Goal: Transaction & Acquisition: Purchase product/service

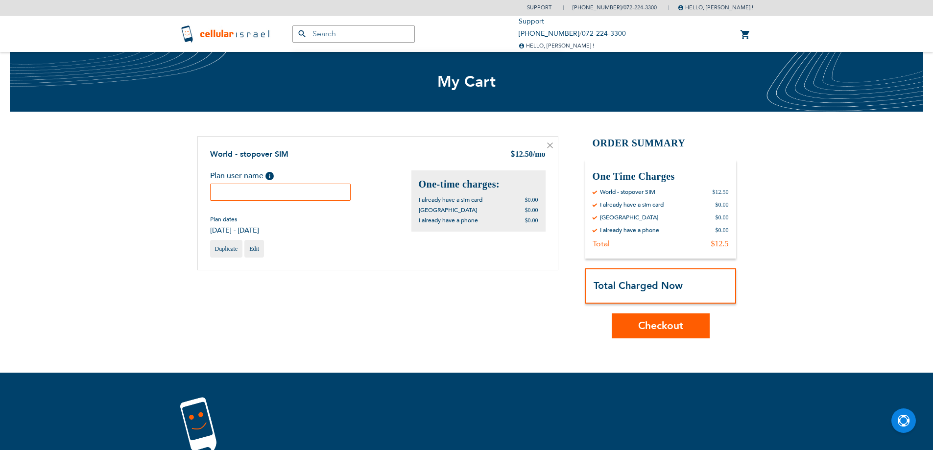
click at [304, 191] on input "text" at bounding box center [280, 192] width 141 height 17
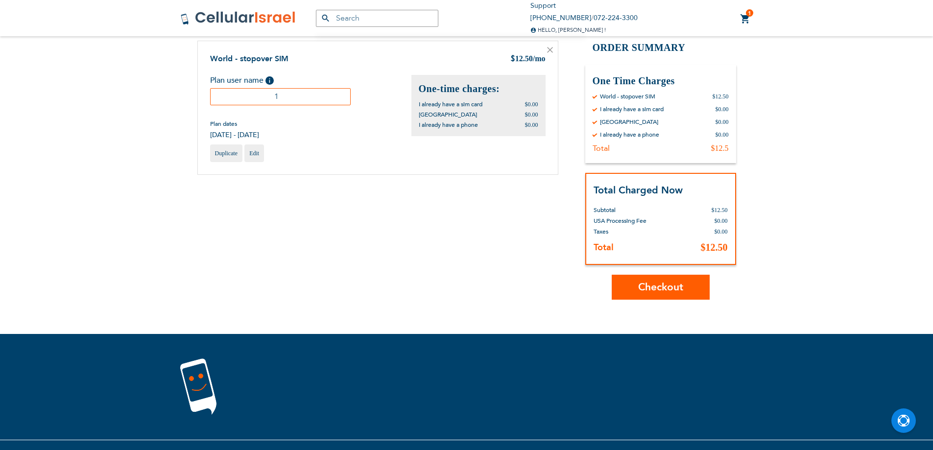
scroll to position [98, 0]
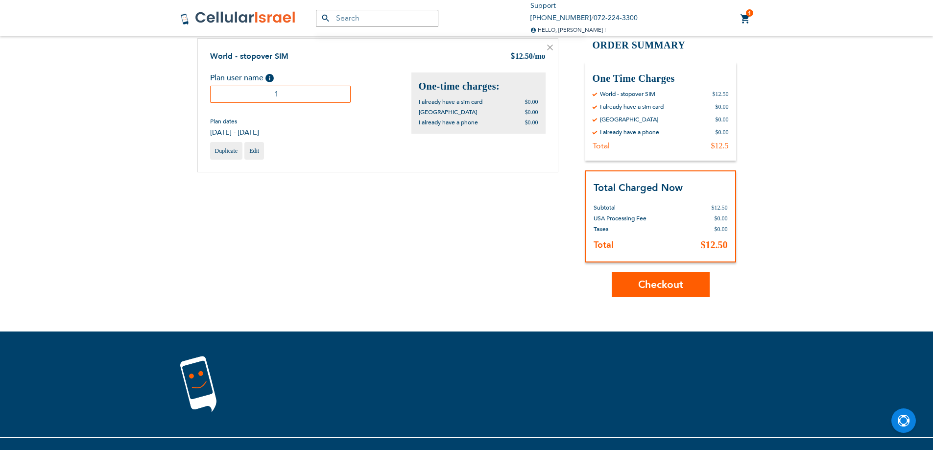
type input "1"
click at [630, 281] on button "Checkout" at bounding box center [661, 284] width 98 height 25
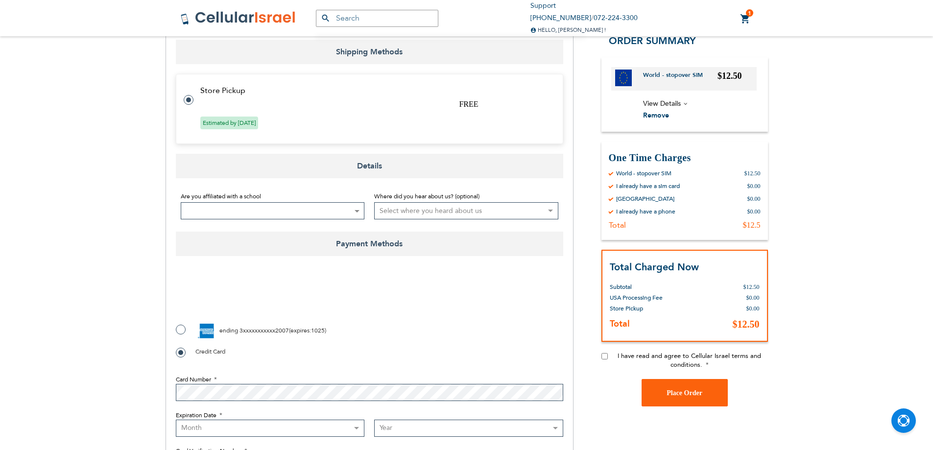
scroll to position [441, 0]
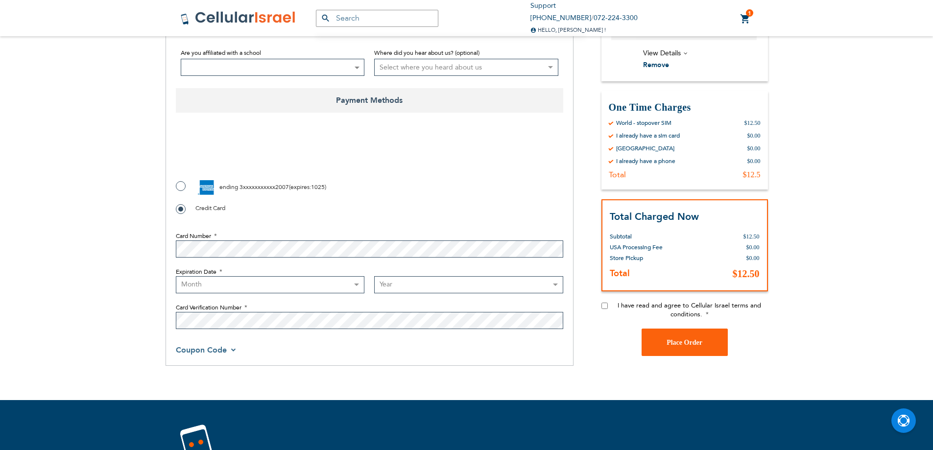
click at [182, 180] on label "ending 3xxxxxxxxxxx2007 ( expires : 1025 )" at bounding box center [251, 187] width 150 height 15
radio input "true"
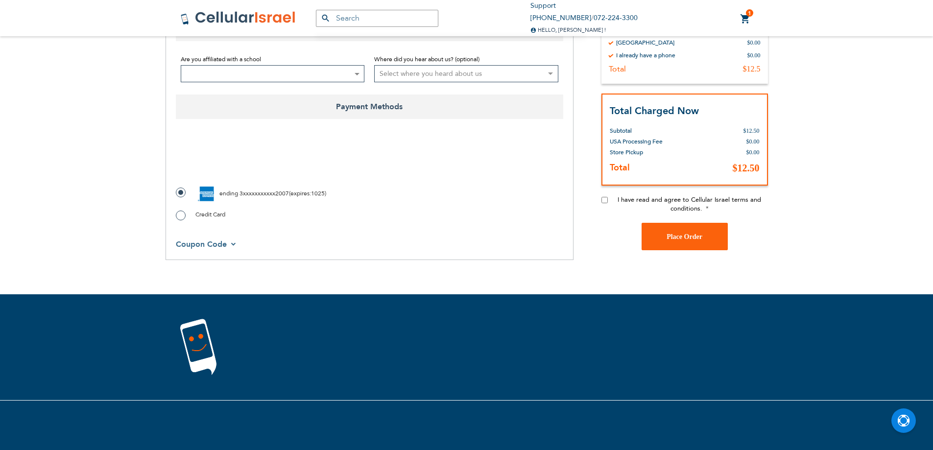
scroll to position [422, 0]
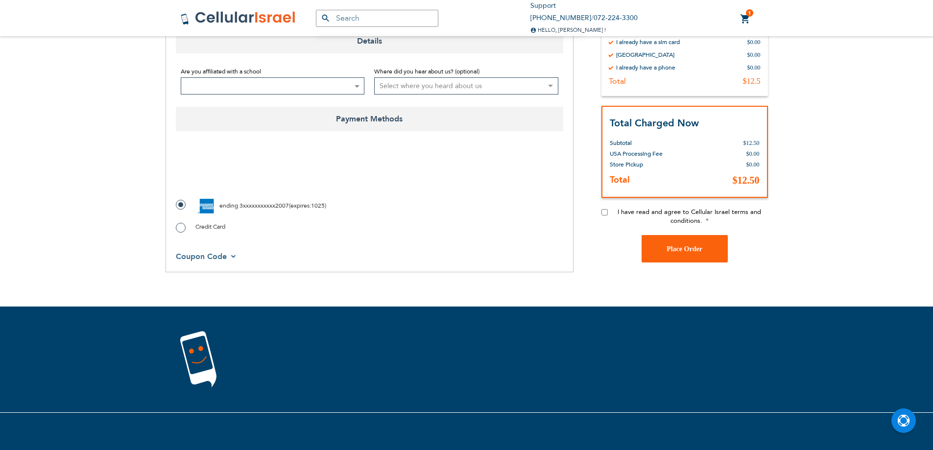
checkbox input "true"
click at [604, 209] on input "I have read and agree to Cellular Israel terms and conditions." at bounding box center [604, 212] width 6 height 6
checkbox input "true"
click at [663, 235] on button "Place Order" at bounding box center [685, 248] width 86 height 27
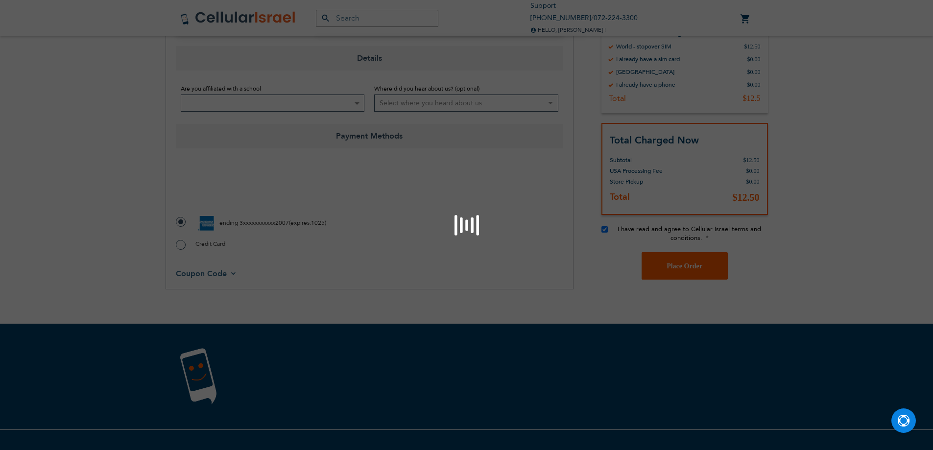
scroll to position [422, 0]
